Goal: Transaction & Acquisition: Purchase product/service

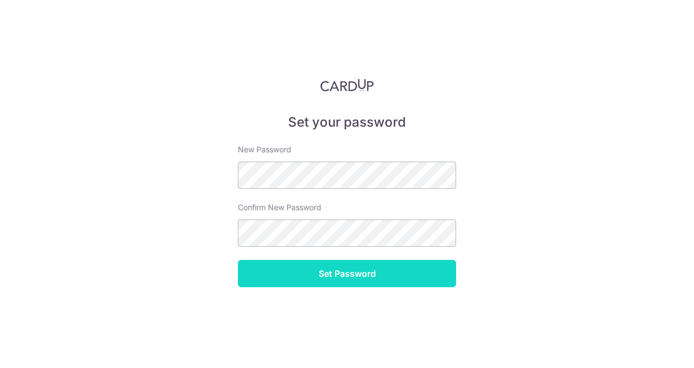
click at [347, 277] on input "Set Password" at bounding box center [347, 273] width 218 height 27
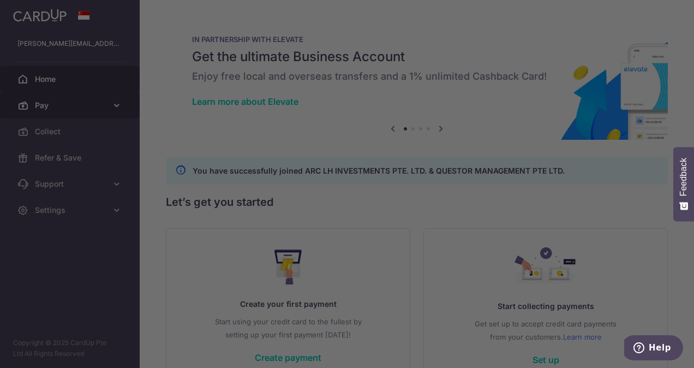
click at [122, 101] on body "jennyong@arccorp.sg Home Pay Payments Recipients Invoices Cards Collect Refer &…" at bounding box center [347, 184] width 694 height 368
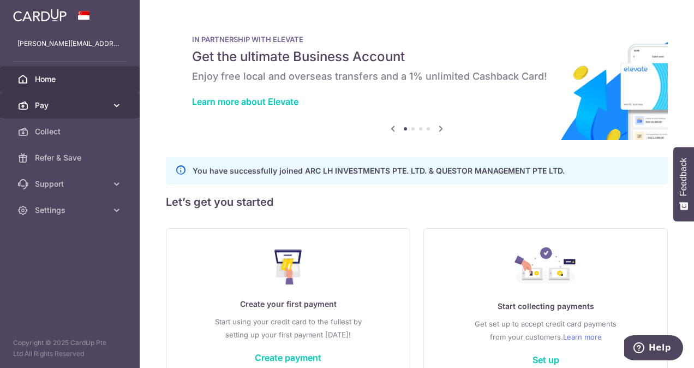
click at [100, 100] on span "Pay" at bounding box center [71, 105] width 72 height 11
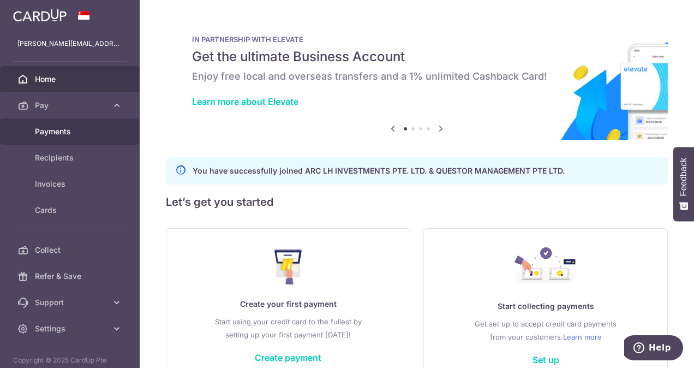
click at [69, 130] on span "Payments" at bounding box center [71, 131] width 72 height 11
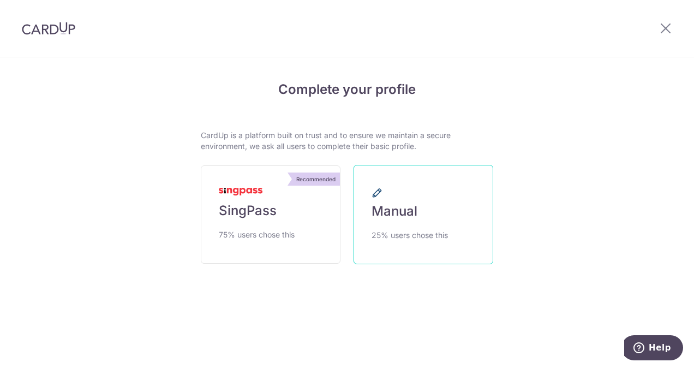
click at [403, 229] on span "25% users chose this" at bounding box center [409, 235] width 76 height 13
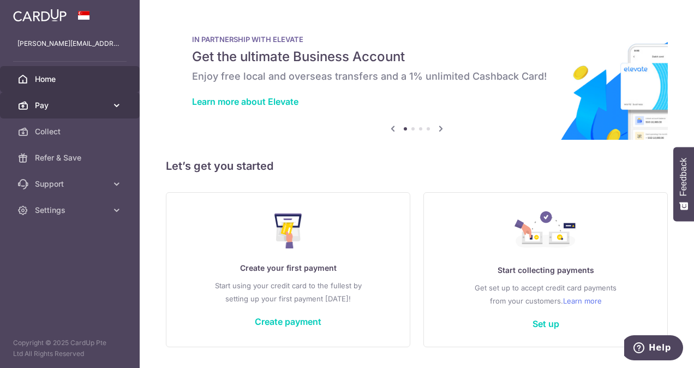
click at [36, 109] on span "Pay" at bounding box center [71, 105] width 72 height 11
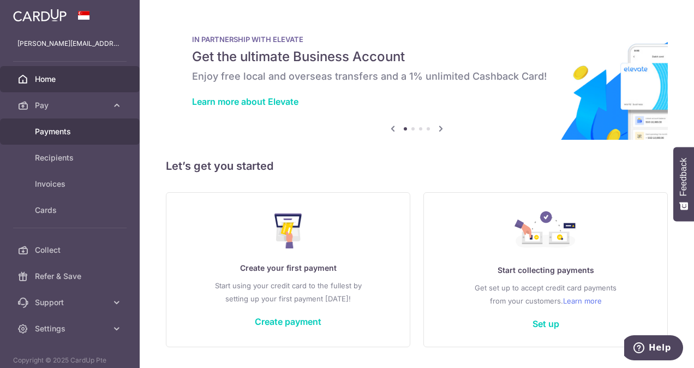
click at [53, 130] on span "Payments" at bounding box center [71, 131] width 72 height 11
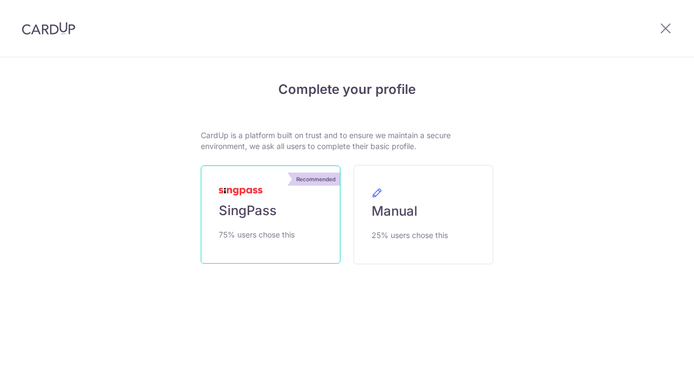
click at [271, 196] on link "Recommended SingPass 75% users chose this" at bounding box center [271, 214] width 140 height 98
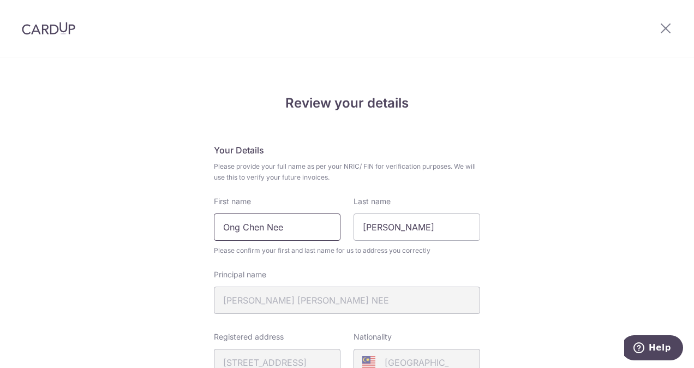
click at [238, 221] on input "Ong Chen Nee" at bounding box center [277, 226] width 127 height 27
type input "Jenny Chen Nee"
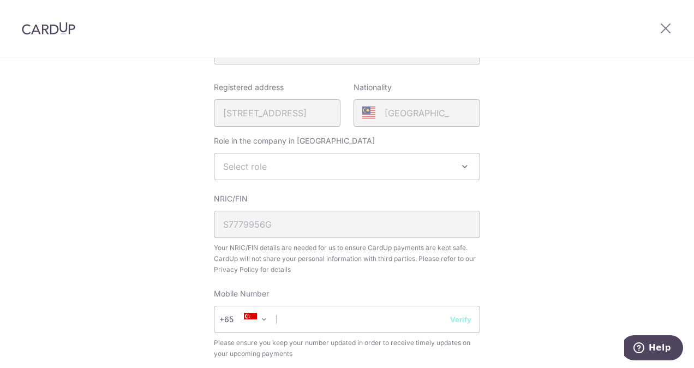
scroll to position [253, 0]
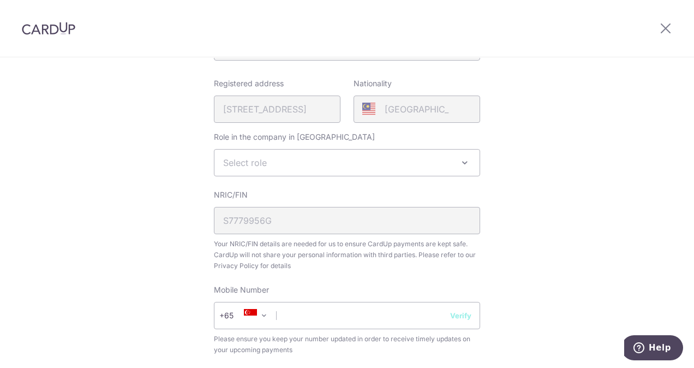
type input "Ong"
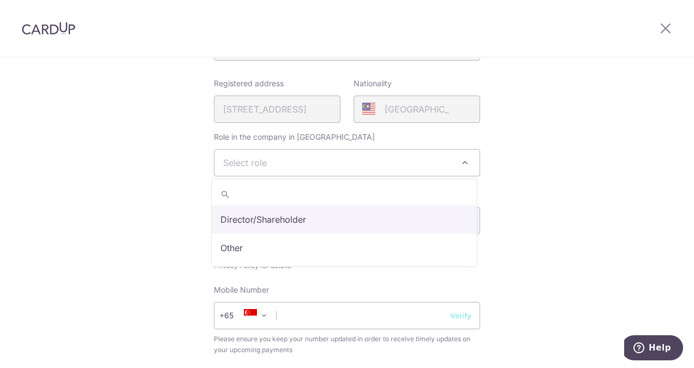
click at [385, 153] on span "Select role" at bounding box center [346, 162] width 265 height 26
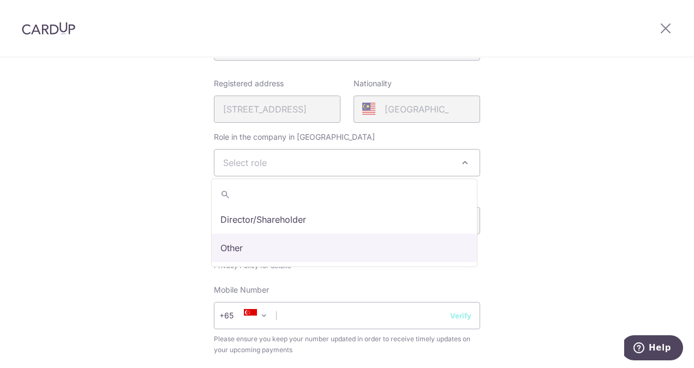
select select "other"
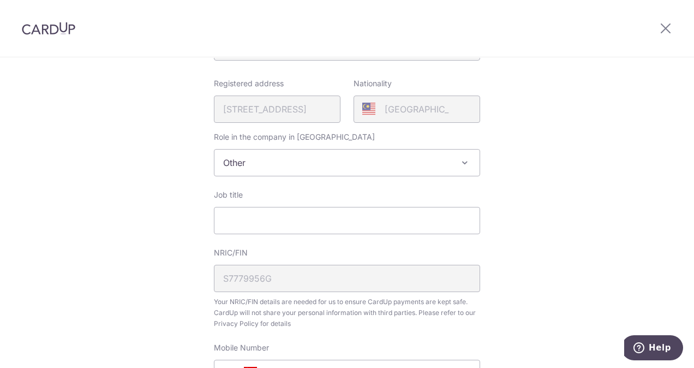
click at [375, 164] on span "Other" at bounding box center [346, 162] width 265 height 26
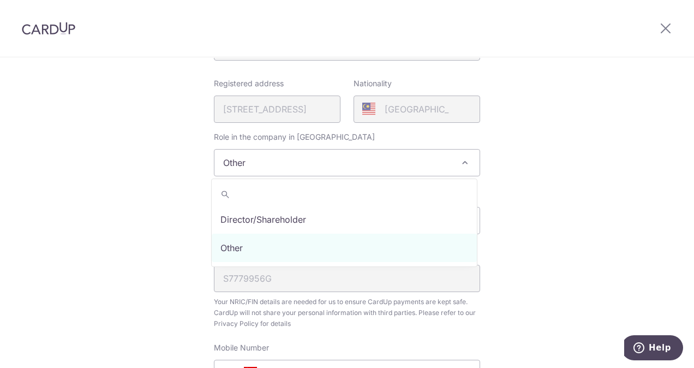
click at [375, 164] on span "Other" at bounding box center [346, 162] width 265 height 26
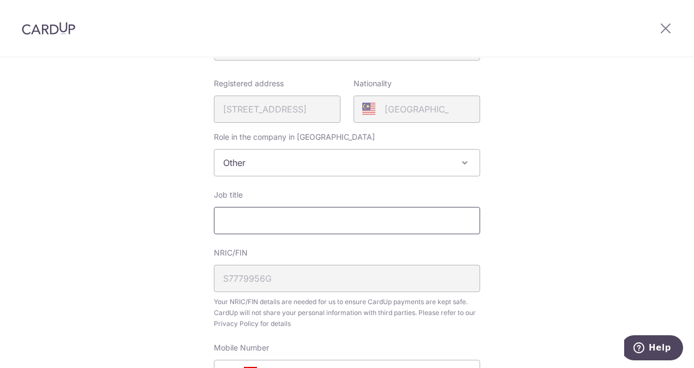
click at [328, 221] on input "Job title" at bounding box center [347, 220] width 266 height 27
type input "Group Accountant"
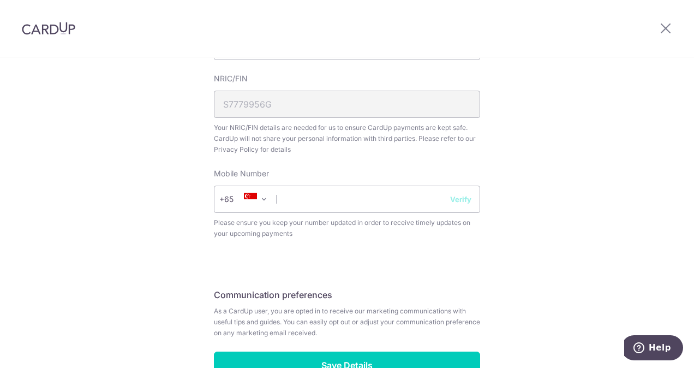
scroll to position [435, 0]
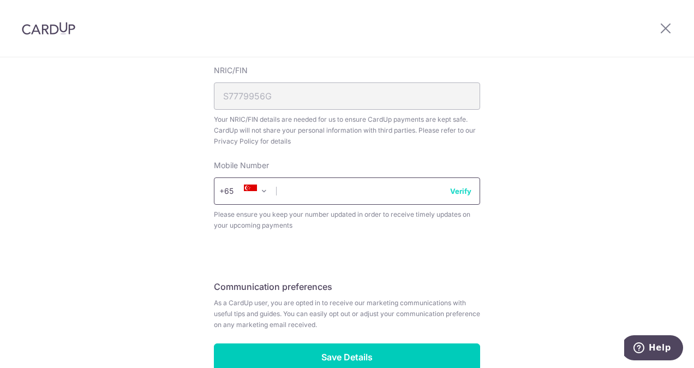
click at [406, 199] on input "text" at bounding box center [347, 190] width 266 height 27
type input "81284425"
click at [459, 197] on input "81284425" at bounding box center [347, 190] width 266 height 27
click at [456, 194] on button "Verify" at bounding box center [460, 190] width 21 height 11
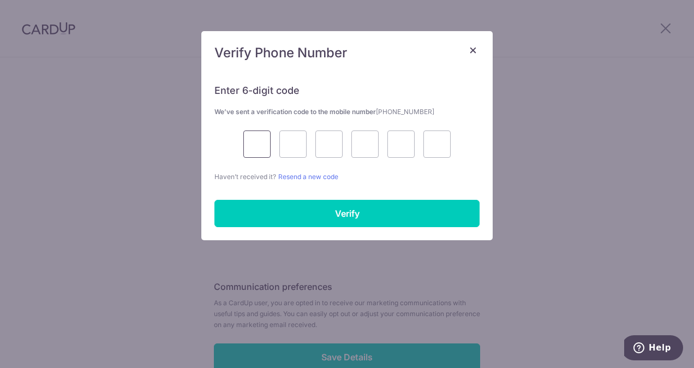
click at [254, 140] on input "text" at bounding box center [256, 143] width 27 height 27
type input "6"
type input "3"
type input "8"
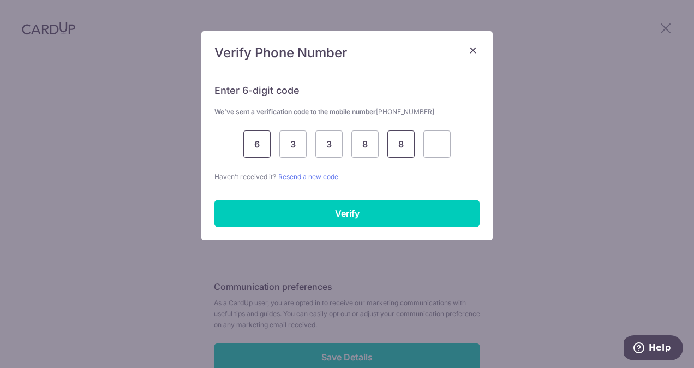
type input "8"
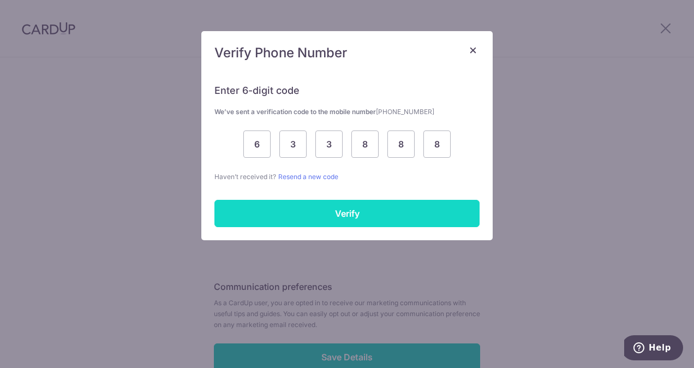
click at [314, 209] on input "Verify" at bounding box center [346, 213] width 265 height 27
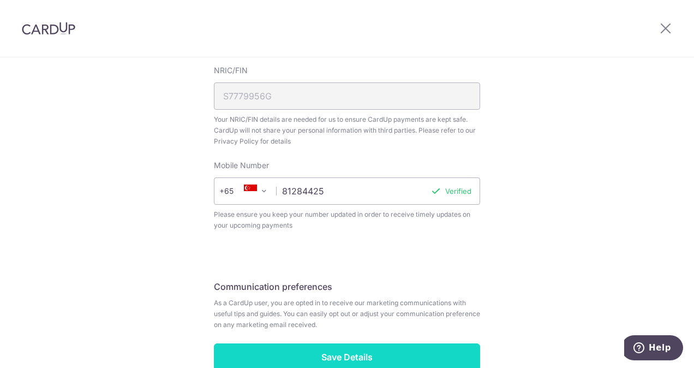
click at [345, 354] on input "Save Details" at bounding box center [347, 356] width 266 height 27
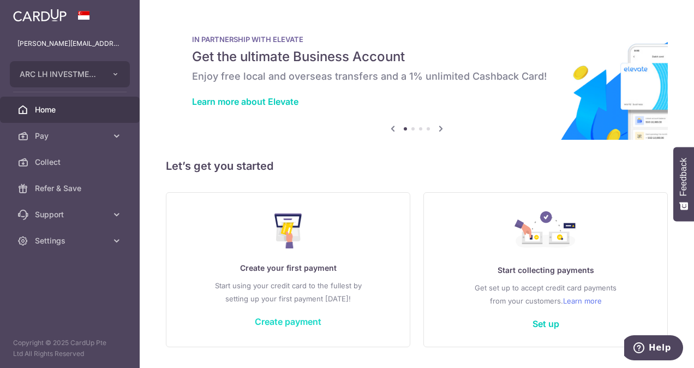
click at [260, 317] on link "Create payment" at bounding box center [288, 321] width 67 height 11
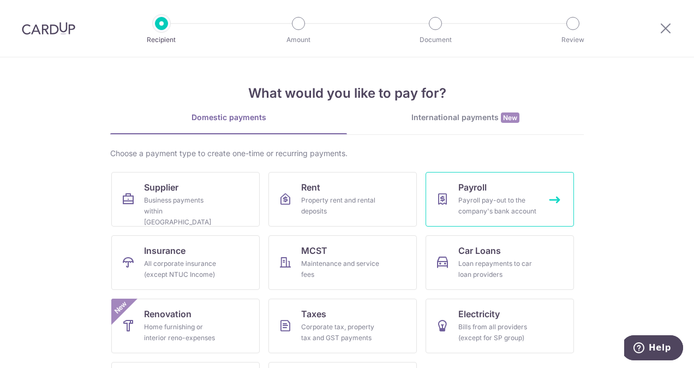
click at [465, 215] on div "Payroll pay-out to the company's bank account" at bounding box center [497, 206] width 79 height 22
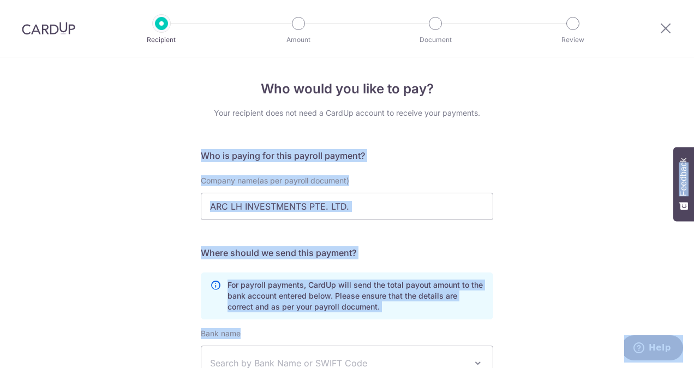
drag, startPoint x: 687, startPoint y: 115, endPoint x: 689, endPoint y: 163, distance: 48.0
click at [689, 163] on body "Recipient Amount Document Review Who would you like to pay? Your recipient does…" at bounding box center [347, 184] width 694 height 368
copy body "Who is paying for this payroll payment? Company name(as per payroll document) t…"
click at [590, 133] on div "Who would you like to pay? Your recipient does not need a CardUp account to rec…" at bounding box center [347, 298] width 694 height 483
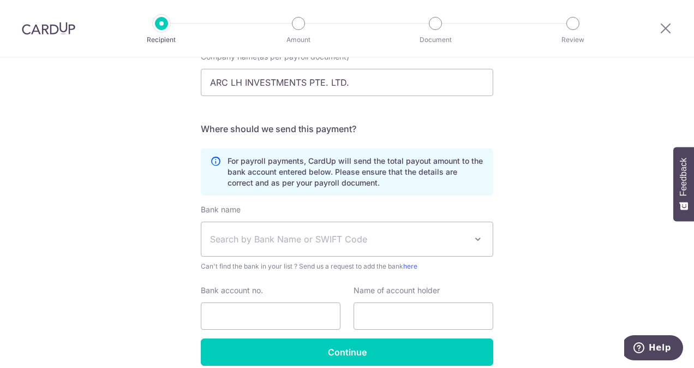
scroll to position [137, 0]
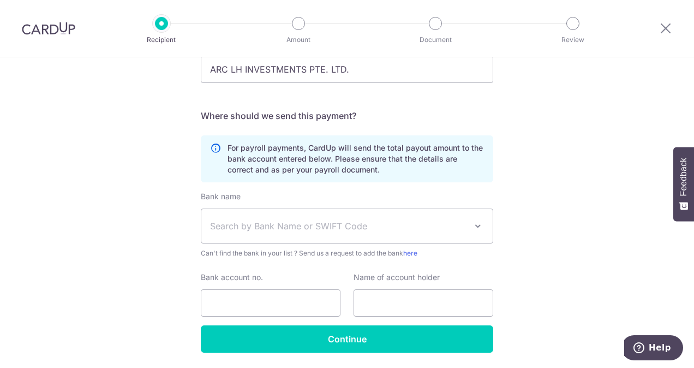
click at [419, 228] on span "Search by Bank Name or SWIFT Code" at bounding box center [338, 225] width 256 height 13
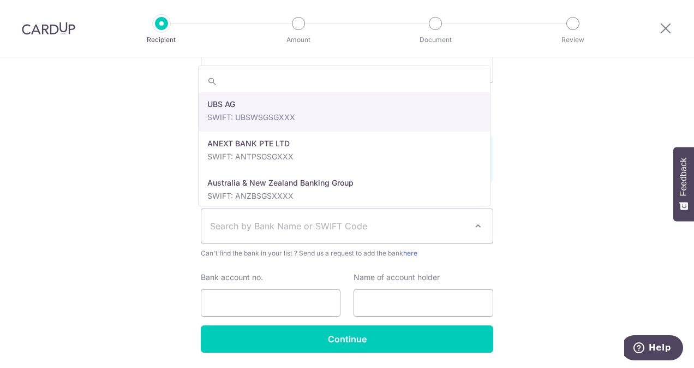
click at [386, 76] on input "search" at bounding box center [344, 81] width 291 height 22
type input "u"
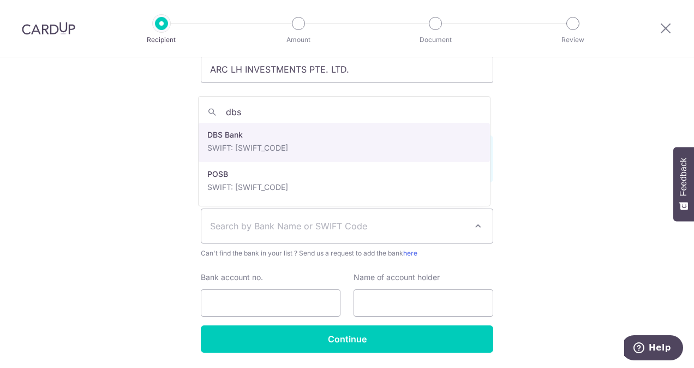
type input "dbs"
select select "6"
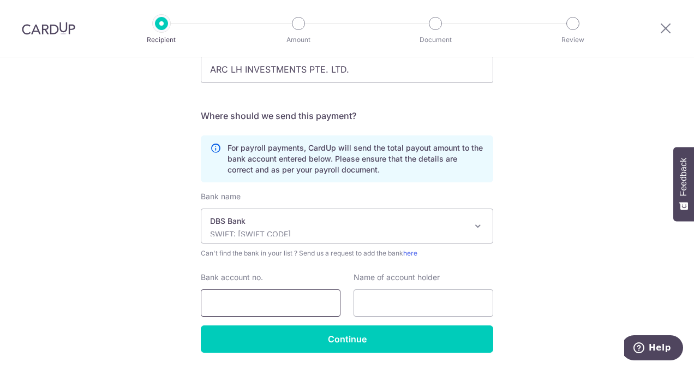
click at [272, 295] on input "Bank account no." at bounding box center [271, 302] width 140 height 27
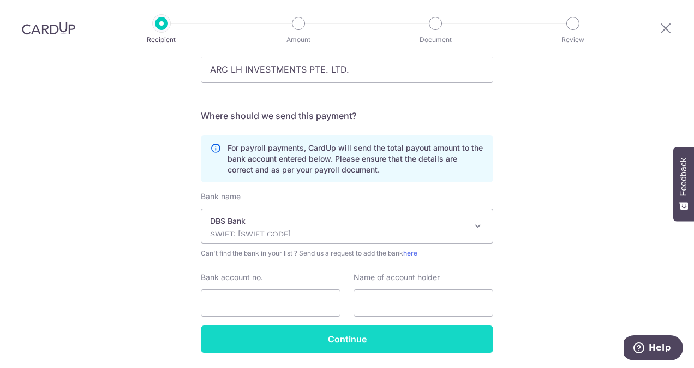
click at [374, 335] on input "Continue" at bounding box center [347, 338] width 292 height 27
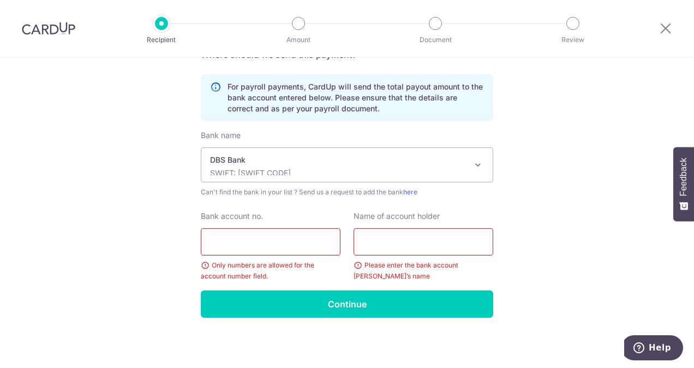
click at [320, 242] on input "Bank account no." at bounding box center [271, 241] width 140 height 27
paste input "451-305-935-8"
type input "4513059358"
click at [394, 167] on p "SWIFT: [SWIFT_CODE]" at bounding box center [338, 172] width 256 height 11
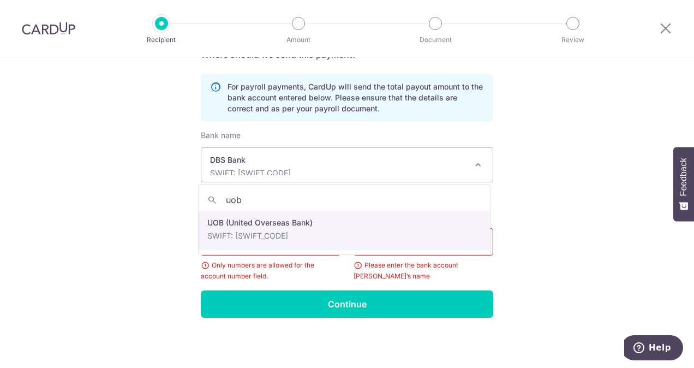
type input "uob"
select select "18"
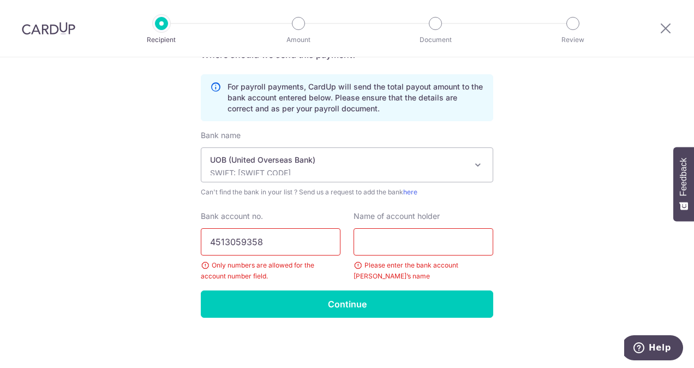
click at [408, 251] on input "text" at bounding box center [423, 241] width 140 height 27
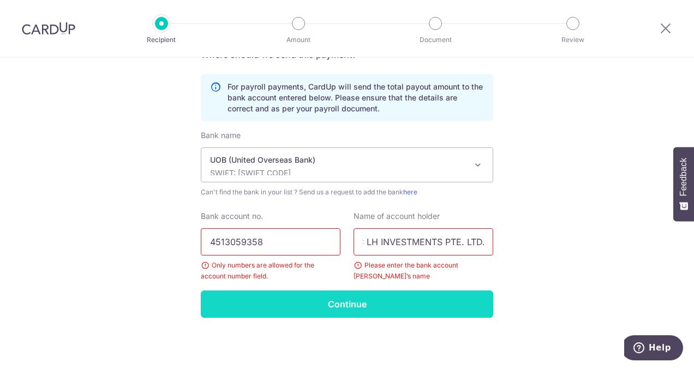
type input "ARC LH INVESTMENTS PTE. LTD."
click at [355, 297] on input "Continue" at bounding box center [347, 303] width 292 height 27
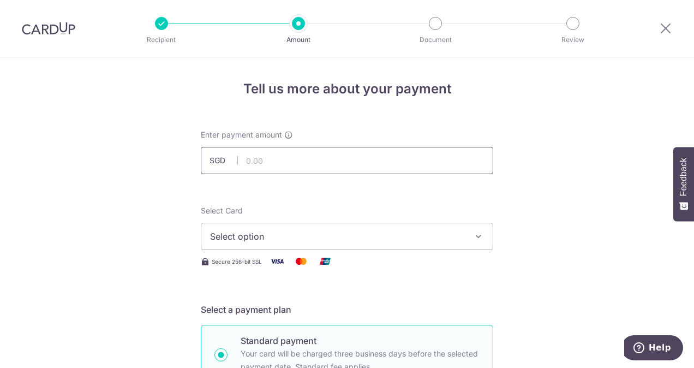
click at [382, 160] on input "text" at bounding box center [347, 160] width 292 height 27
type input "100.00"
click at [328, 235] on span "Select option" at bounding box center [337, 236] width 254 height 13
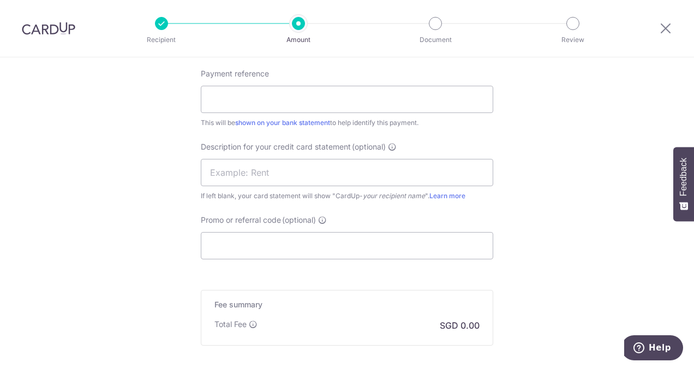
scroll to position [688, 0]
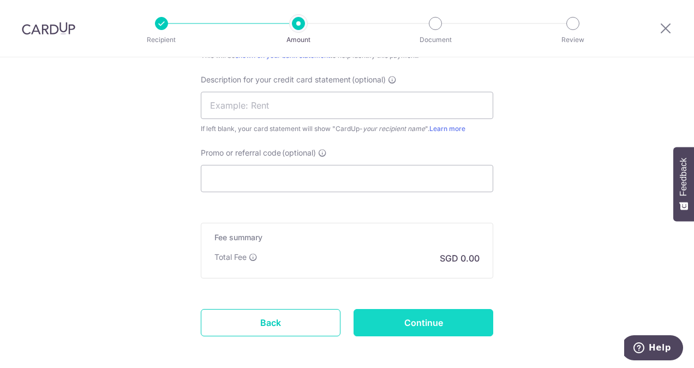
click at [457, 311] on input "Continue" at bounding box center [423, 322] width 140 height 27
type input "Create Schedule"
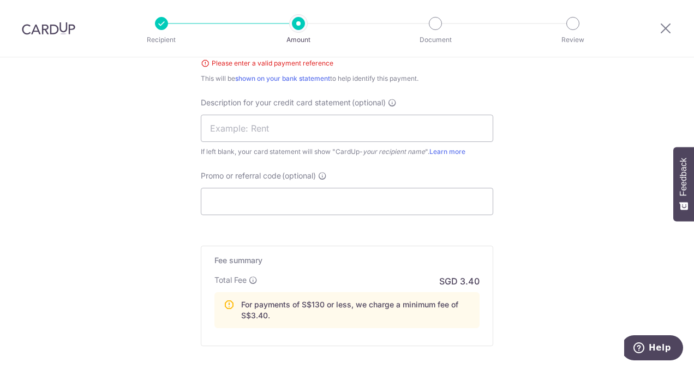
scroll to position [706, 0]
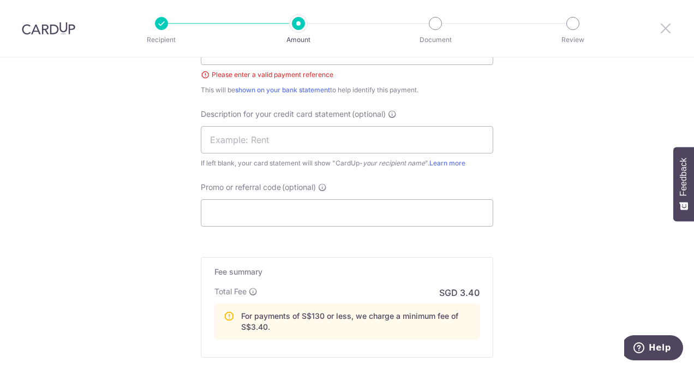
drag, startPoint x: 664, startPoint y: 27, endPoint x: 402, endPoint y: 56, distance: 263.4
click at [664, 27] on icon at bounding box center [665, 28] width 13 height 14
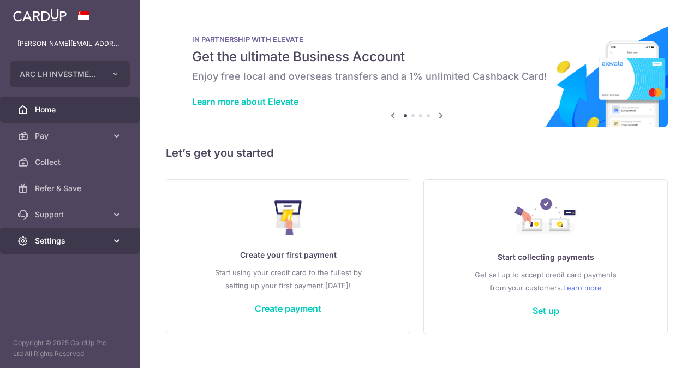
click at [96, 236] on span "Settings" at bounding box center [71, 240] width 72 height 11
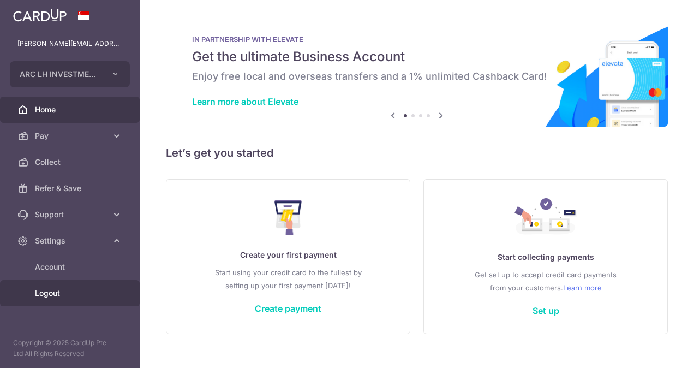
click at [37, 297] on span "Logout" at bounding box center [71, 292] width 72 height 11
